Goal: Information Seeking & Learning: Find specific fact

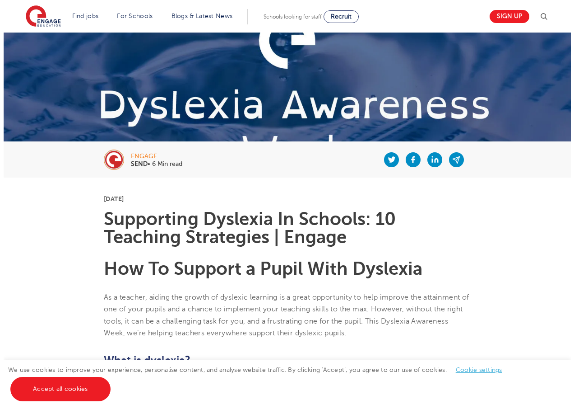
scroll to position [2709, 0]
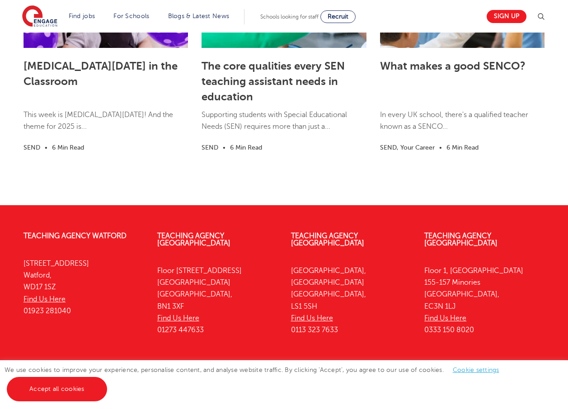
click at [542, 16] on img at bounding box center [540, 16] width 11 height 11
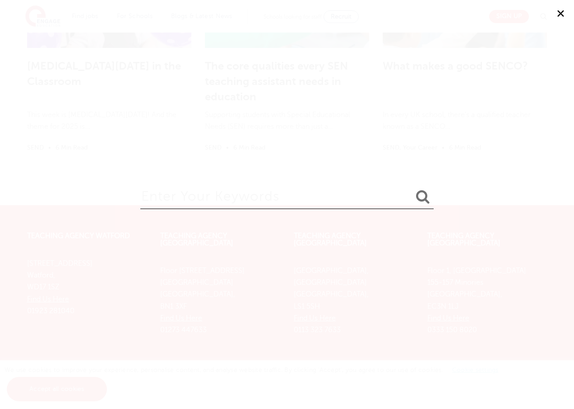
click at [161, 202] on input "search" at bounding box center [286, 194] width 293 height 29
type input "precision teaching"
click at [412, 189] on button "submit" at bounding box center [423, 197] width 22 height 17
